Goal: Information Seeking & Learning: Find specific fact

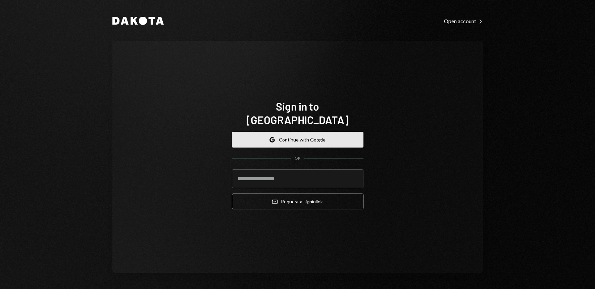
click at [308, 132] on button "Google Continue with Google" at bounding box center [298, 140] width 132 height 16
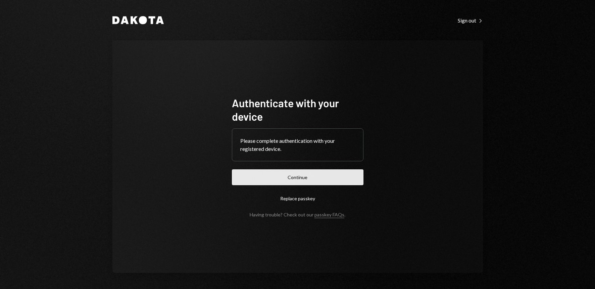
click at [299, 179] on button "Continue" at bounding box center [298, 177] width 132 height 16
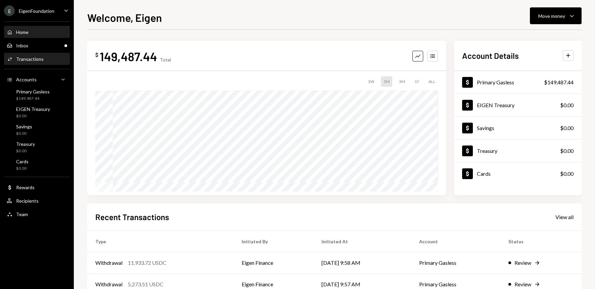
click at [29, 57] on div "Transactions" at bounding box center [30, 59] width 28 height 6
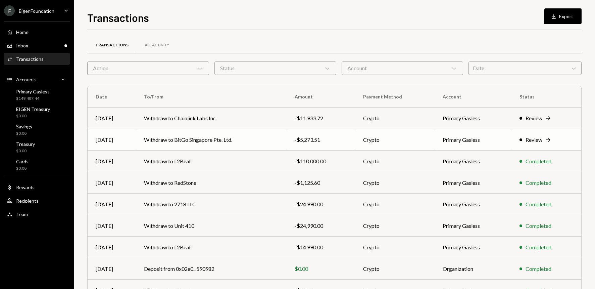
click at [210, 139] on td "Withdraw to BitGo Singapore Pte. Ltd." at bounding box center [211, 139] width 151 height 21
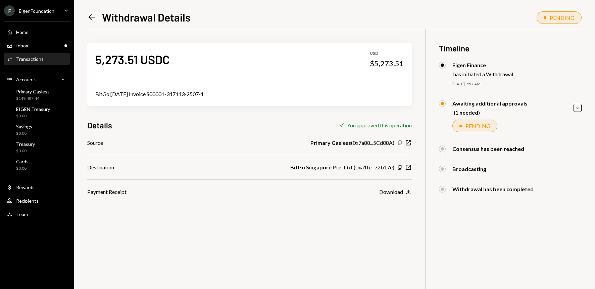
click at [90, 15] on icon "Left Arrow" at bounding box center [91, 16] width 9 height 9
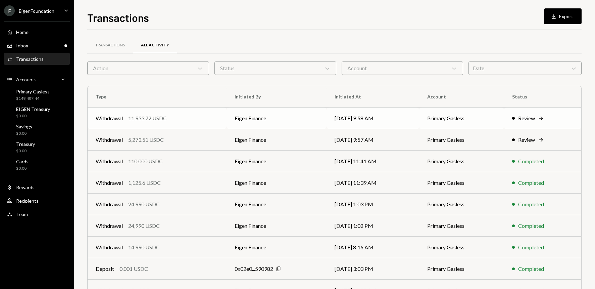
click at [185, 123] on td "Withdrawal 11,933.72 USDC" at bounding box center [157, 117] width 139 height 21
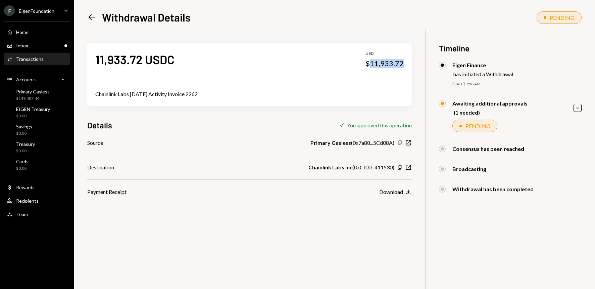
drag, startPoint x: 372, startPoint y: 63, endPoint x: 407, endPoint y: 66, distance: 35.3
click at [407, 66] on div "11,933.72 USDC USD $11,933.72" at bounding box center [249, 60] width 324 height 34
copy div "11,933.72"
click at [92, 19] on icon "Left Arrow" at bounding box center [91, 16] width 9 height 9
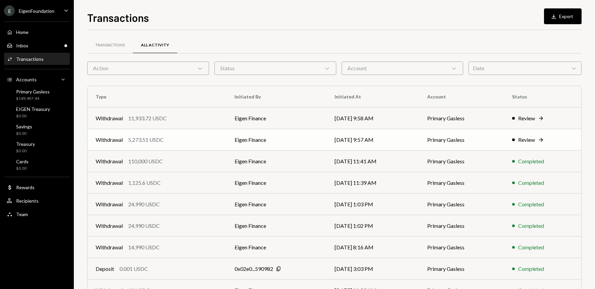
click at [241, 143] on td "Eigen Finance" at bounding box center [276, 139] width 100 height 21
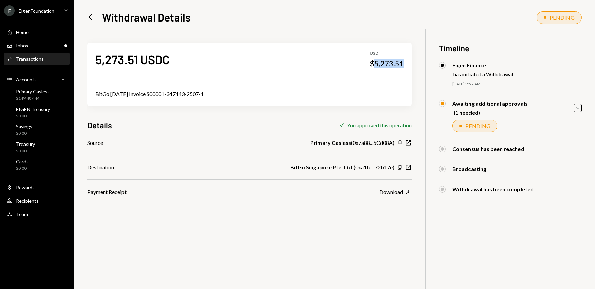
drag, startPoint x: 376, startPoint y: 64, endPoint x: 403, endPoint y: 66, distance: 26.2
click at [403, 66] on div "$5,273.51" at bounding box center [387, 63] width 34 height 9
copy div "5,273.51"
click at [89, 16] on icon "Left Arrow" at bounding box center [91, 16] width 9 height 9
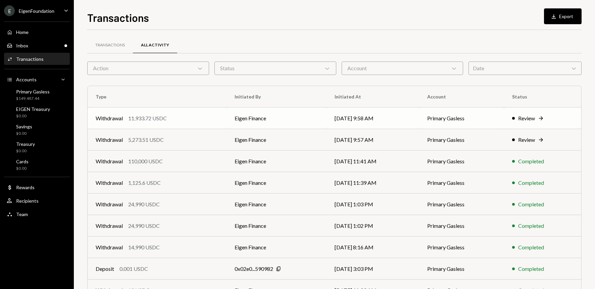
click at [190, 121] on div "Withdrawal 11,933.72 USDC" at bounding box center [157, 118] width 123 height 8
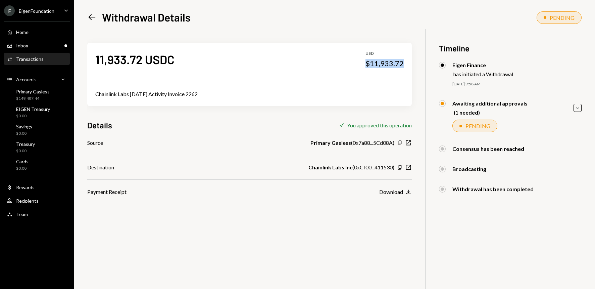
drag, startPoint x: 371, startPoint y: 64, endPoint x: 403, endPoint y: 66, distance: 32.6
click at [403, 66] on div "$11,933.72" at bounding box center [384, 63] width 38 height 9
drag, startPoint x: 371, startPoint y: 64, endPoint x: 404, endPoint y: 66, distance: 33.0
click at [404, 66] on div "11,933.72 USDC USD $11,933.72" at bounding box center [249, 60] width 324 height 34
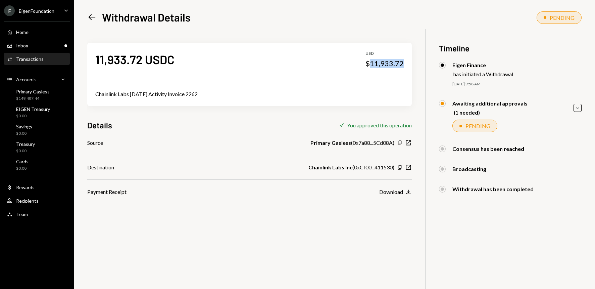
copy div "11,933.72"
